Goal: Information Seeking & Learning: Learn about a topic

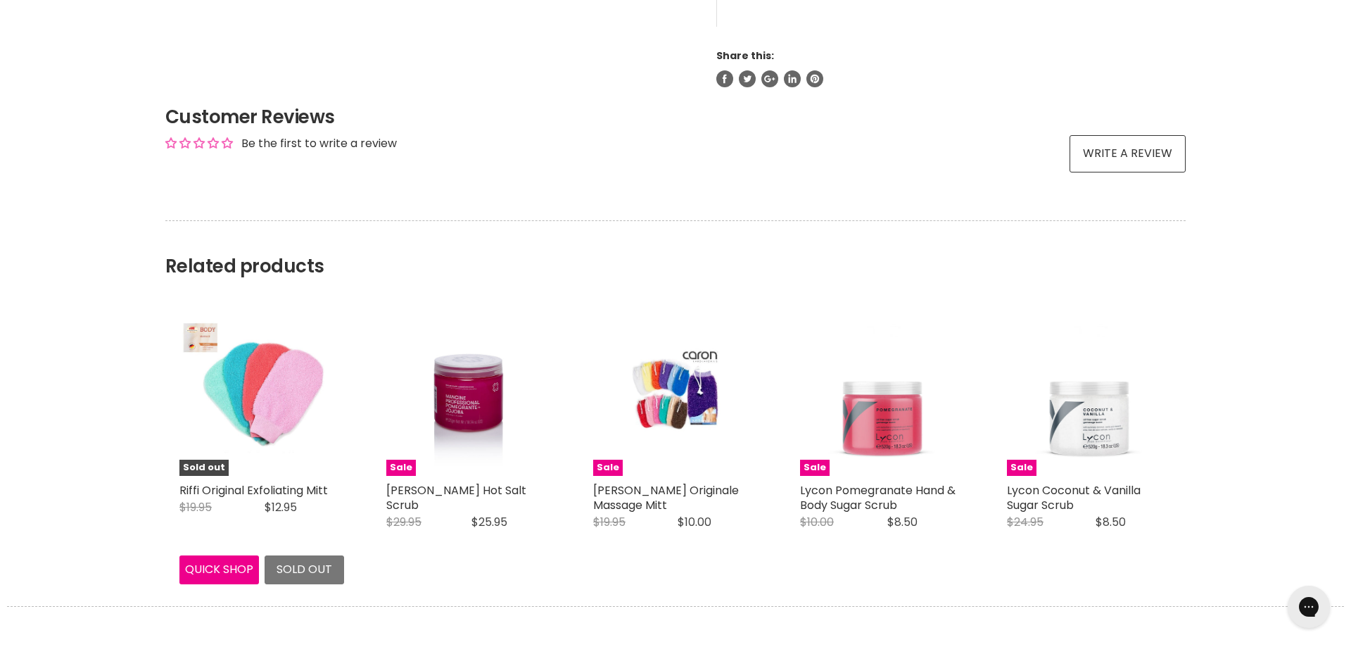
click at [283, 382] on img "Main content" at bounding box center [261, 393] width 165 height 148
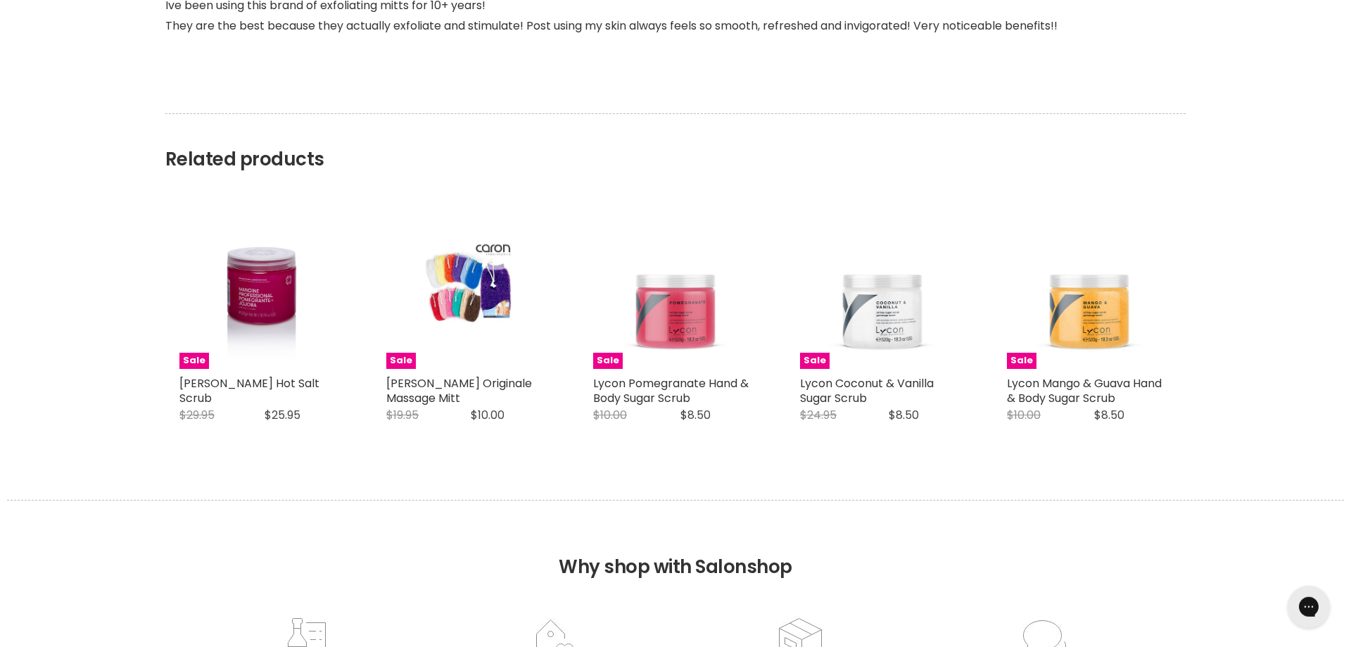
scroll to position [2081, 0]
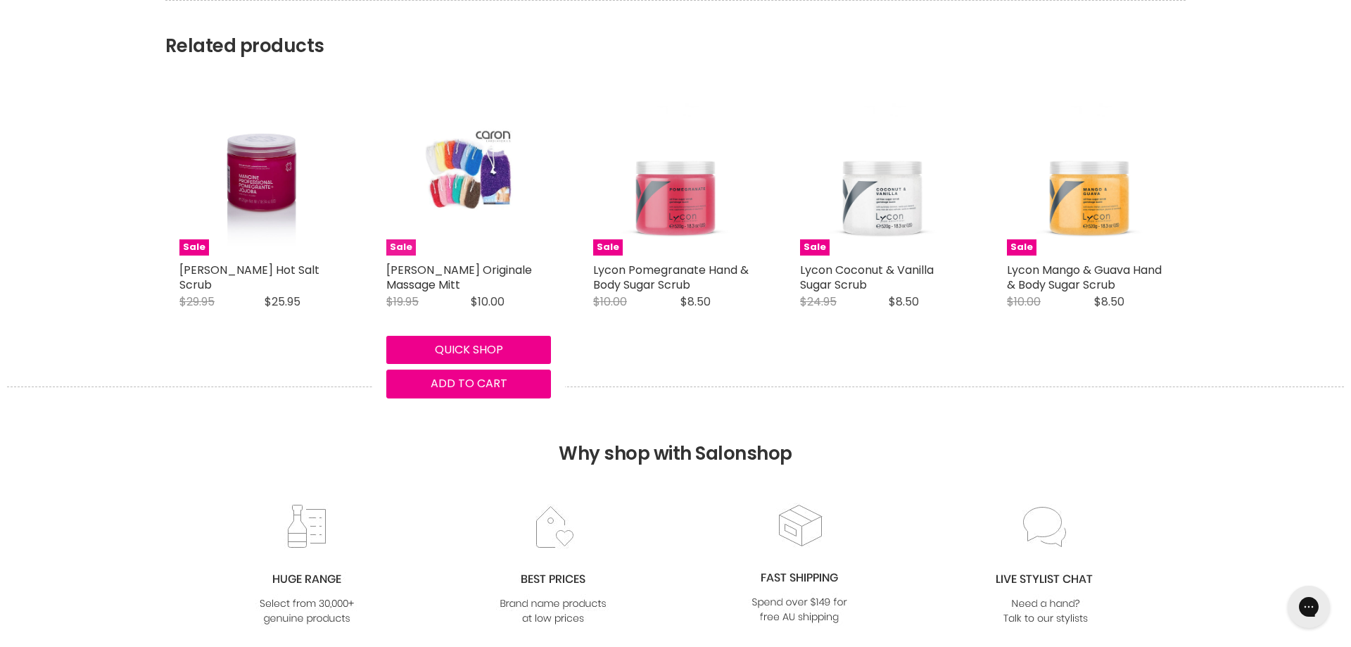
click at [476, 206] on img "Main content" at bounding box center [468, 173] width 109 height 165
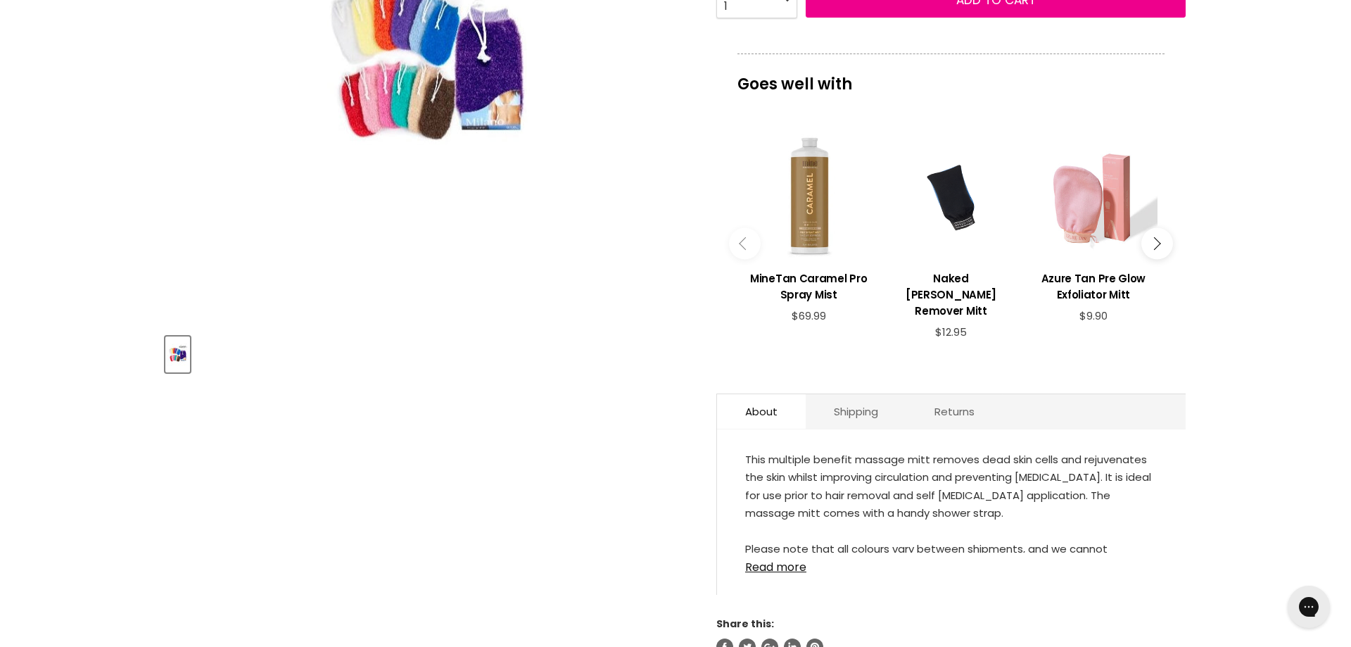
scroll to position [502, 0]
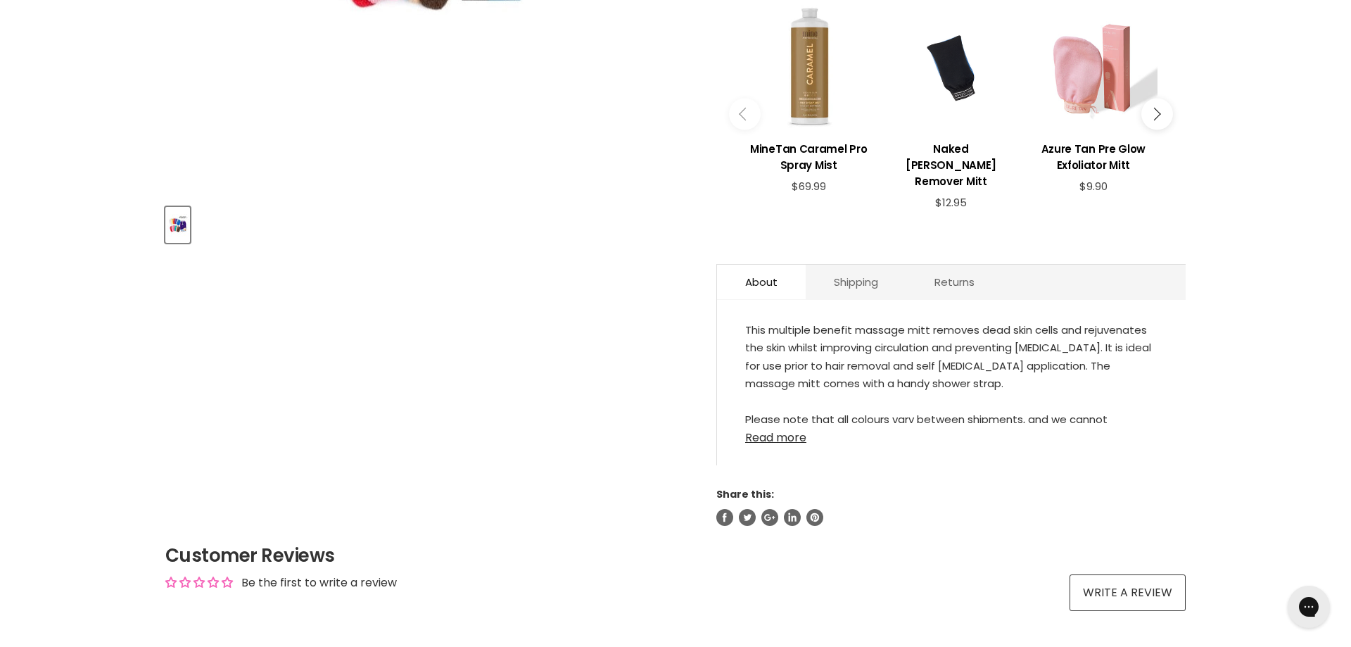
click at [780, 436] on link "Read more" at bounding box center [951, 433] width 412 height 21
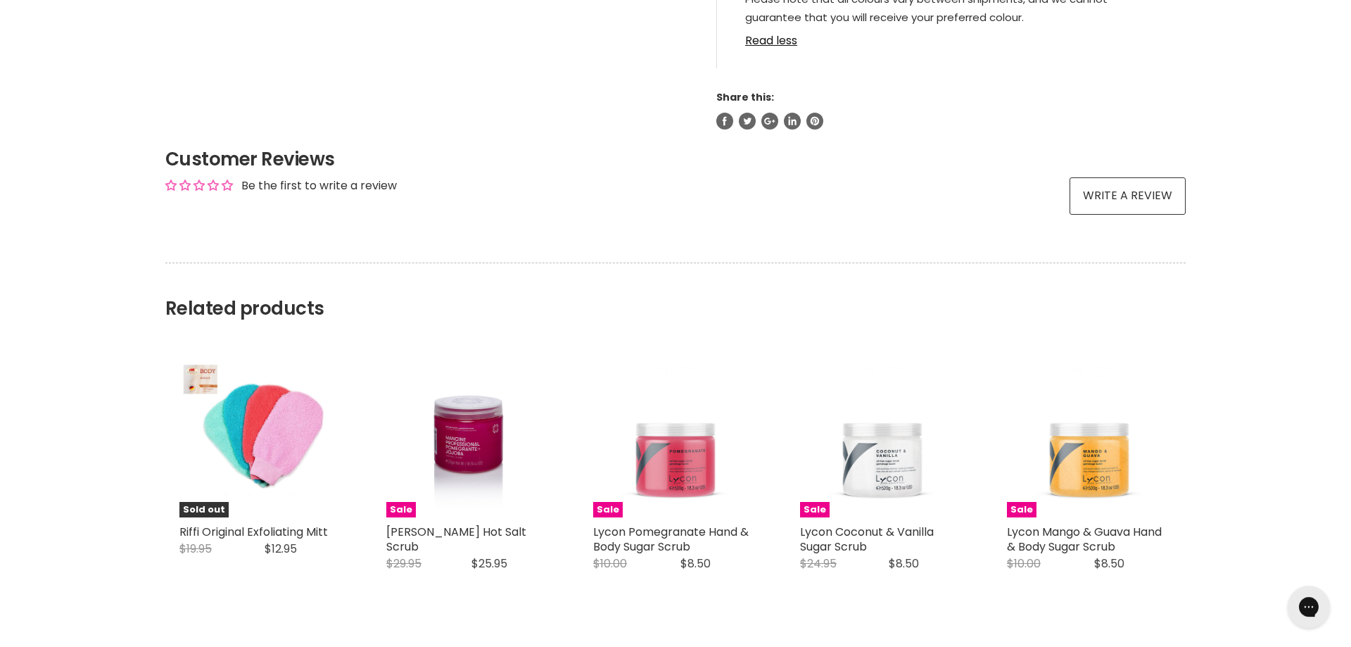
scroll to position [933, 0]
